Goal: Task Accomplishment & Management: Manage account settings

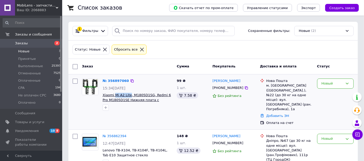
drag, startPoint x: 114, startPoint y: 94, endPoint x: 128, endPoint y: 96, distance: 14.7
copy span "Mi A2 Lite"
click at [130, 80] on icon at bounding box center [132, 81] width 4 height 4
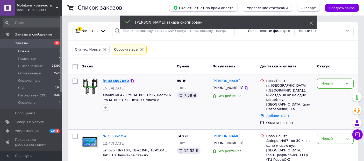
click at [117, 79] on link "№ 356897060" at bounding box center [115, 81] width 26 height 4
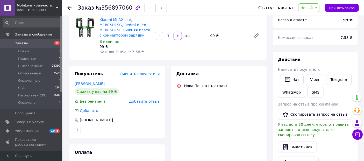
scroll to position [70, 0]
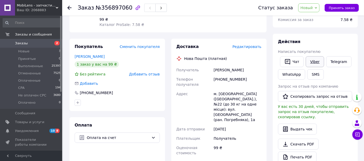
click at [315, 65] on link "Viber" at bounding box center [314, 61] width 18 height 11
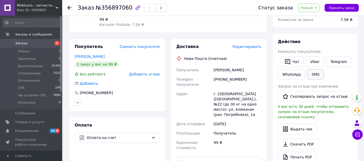
click at [312, 76] on button "SMS" at bounding box center [315, 74] width 17 height 10
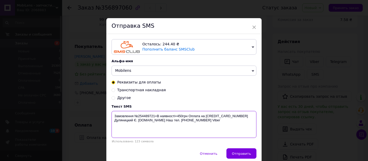
drag, startPoint x: 137, startPoint y: 117, endPoint x: 160, endPoint y: 118, distance: 23.8
click at [154, 118] on textarea "Замовлення №254489721=В наявності=450грн Оплата на [CREDIT_CARD_NUMBER] Дуляниц…" at bounding box center [184, 124] width 145 height 27
paste textarea "356897060"
drag, startPoint x: 176, startPoint y: 116, endPoint x: 182, endPoint y: 117, distance: 5.7
click at [182, 117] on textarea "Замовлення №356897060=В наявності=450грн Оплата на [CREDIT_CARD_NUMBER] Дуляниц…" at bounding box center [184, 124] width 145 height 27
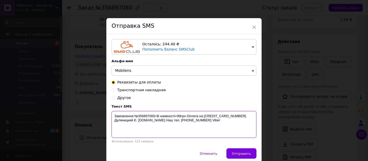
drag, startPoint x: 117, startPoint y: 121, endPoint x: 112, endPoint y: 116, distance: 6.6
click at [112, 116] on textarea "Замовлення №356897060=В наявності=99грн Оплата на [CREDIT_CARD_NUMBER] Дуляницк…" at bounding box center [184, 124] width 145 height 27
type textarea "Замовлення №356897060=В наявності=99грн Оплата на [CREDIT_CARD_NUMBER] Дуляницк…"
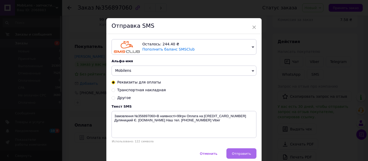
click at [243, 152] on span "Отправить" at bounding box center [241, 153] width 19 height 4
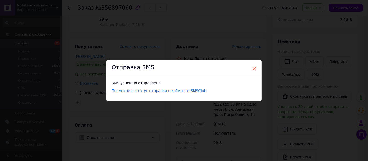
click at [254, 68] on span "×" at bounding box center [254, 68] width 5 height 9
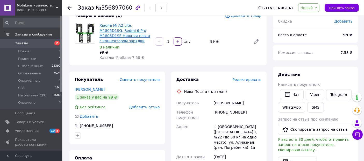
scroll to position [0, 0]
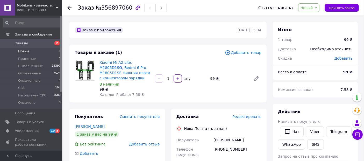
click at [28, 51] on span "Новые" at bounding box center [23, 51] width 11 height 5
